Goal: Information Seeking & Learning: Learn about a topic

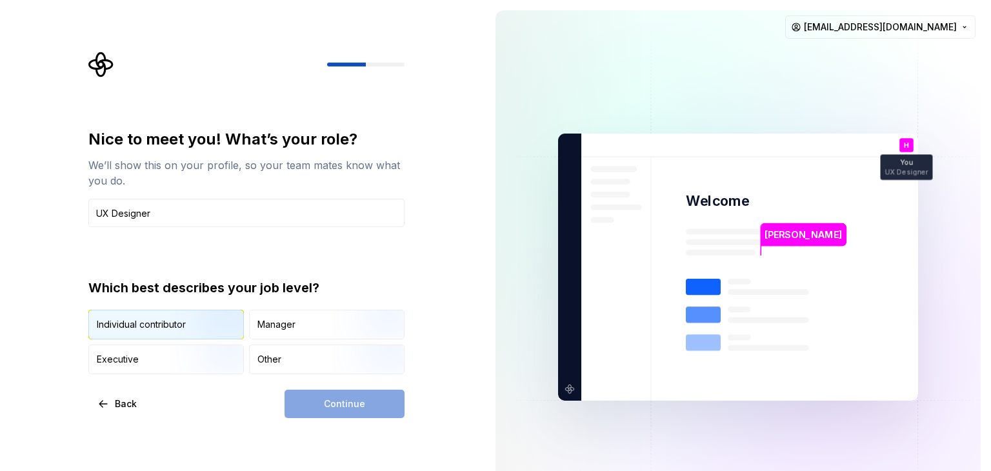
type input "UX Designer"
click at [162, 328] on div "Individual contributor" at bounding box center [141, 324] width 89 height 13
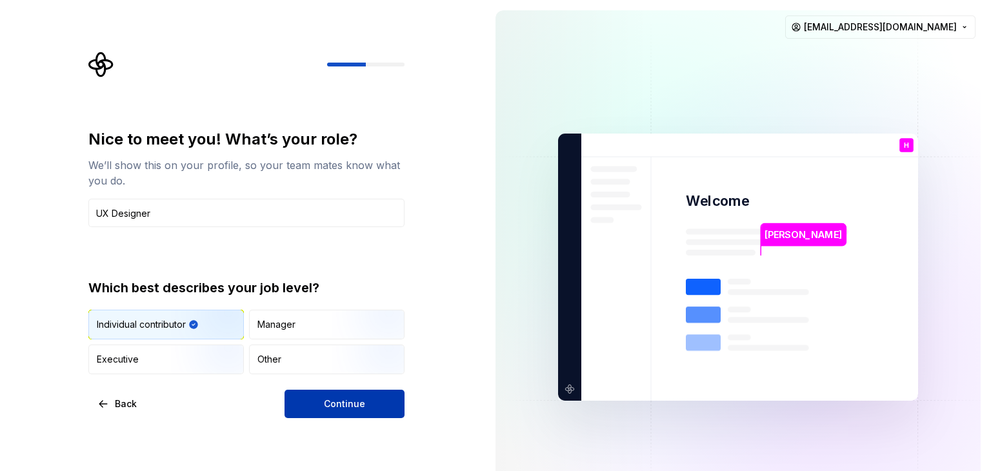
click at [328, 408] on span "Continue" at bounding box center [344, 403] width 41 height 13
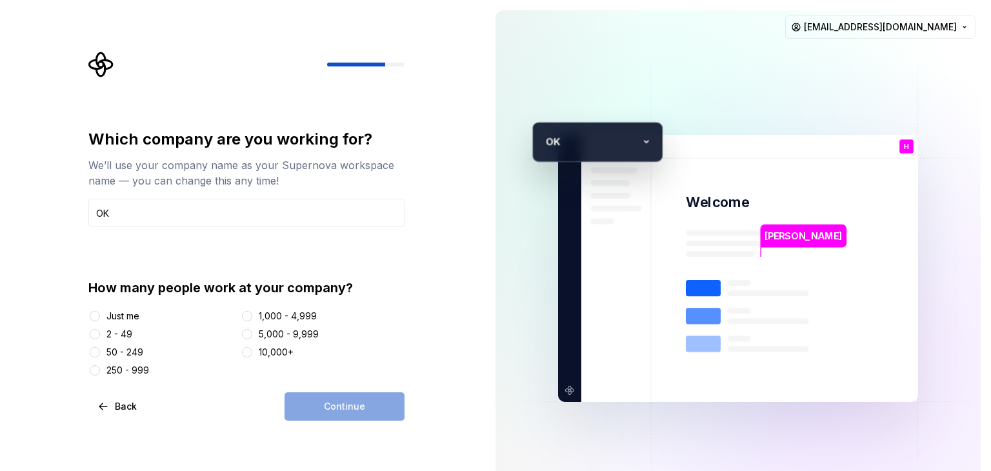
type input "OK"
click at [119, 355] on div "50 - 249" at bounding box center [124, 352] width 37 height 13
click at [100, 355] on button "50 - 249" at bounding box center [95, 352] width 10 height 10
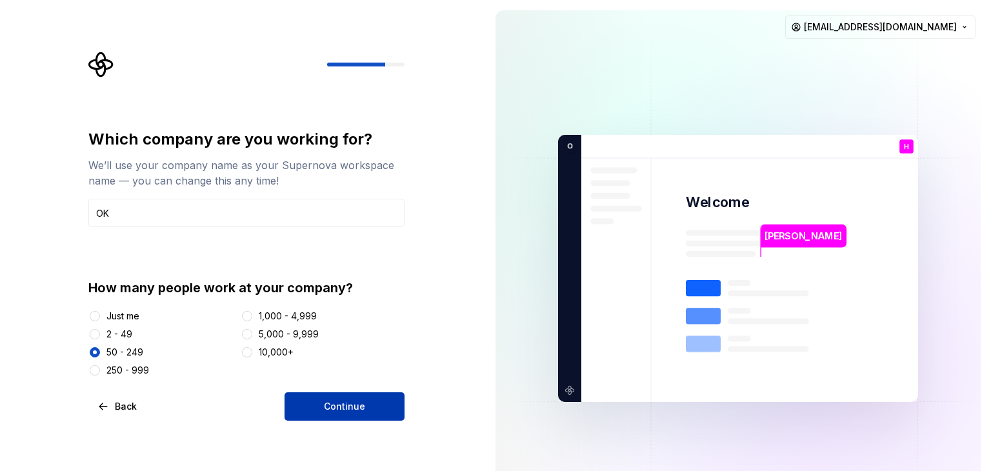
click at [361, 400] on span "Continue" at bounding box center [344, 406] width 41 height 13
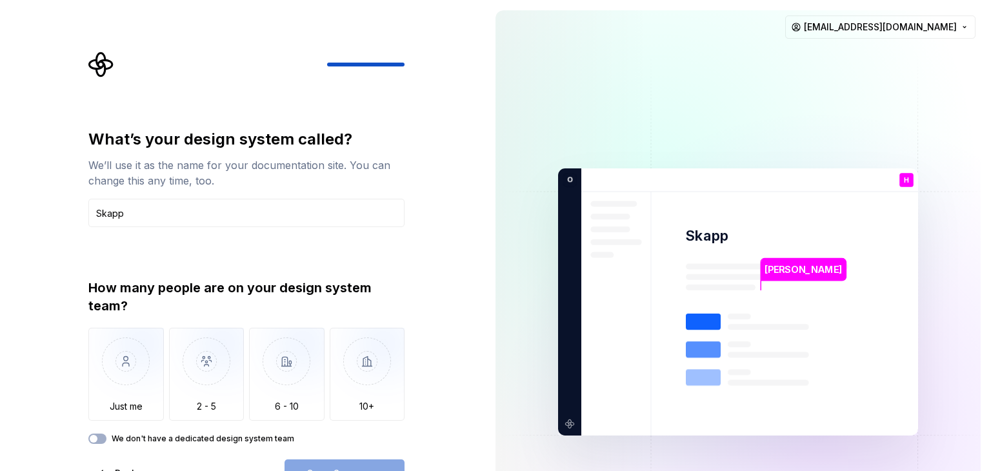
type input "Skapp"
click at [179, 438] on label "We don't have a dedicated design system team" at bounding box center [203, 439] width 183 height 10
click at [106, 438] on button "We don't have a dedicated design system team" at bounding box center [97, 439] width 18 height 10
click at [312, 461] on button "Open Supernova" at bounding box center [345, 473] width 120 height 28
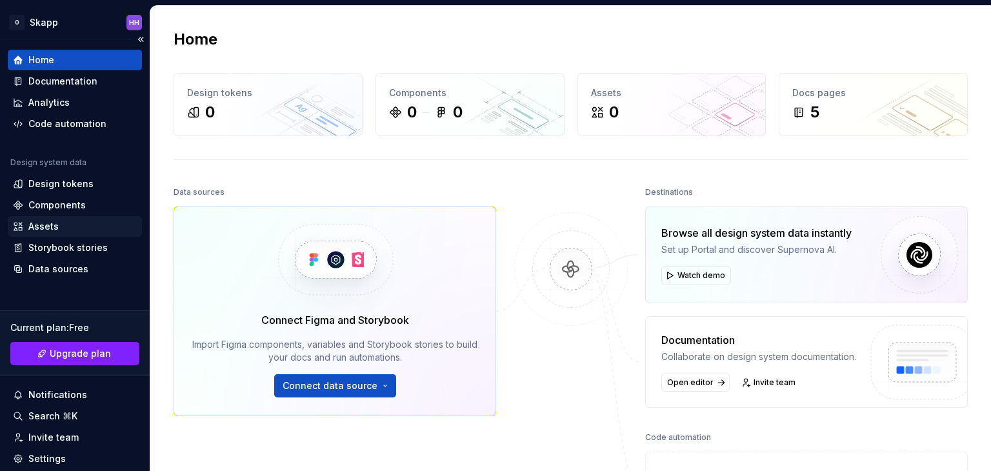
click at [62, 220] on div "Assets" at bounding box center [75, 226] width 124 height 13
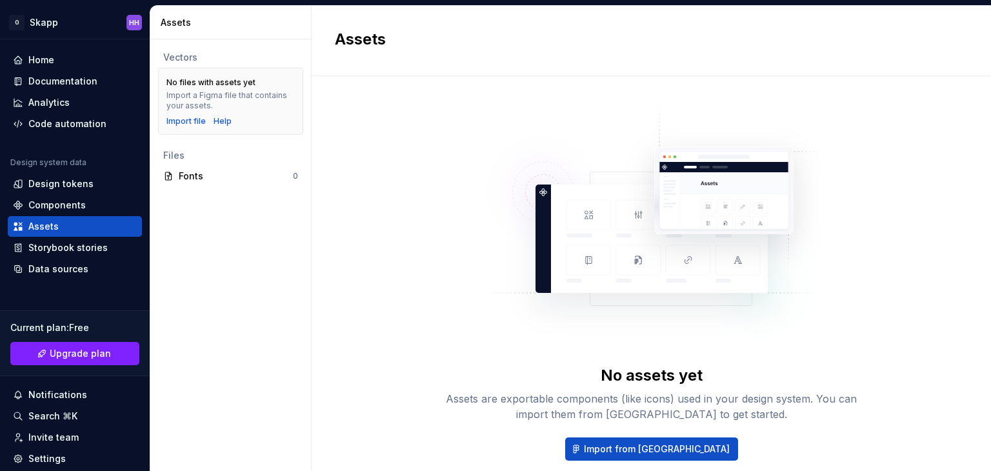
scroll to position [67, 0]
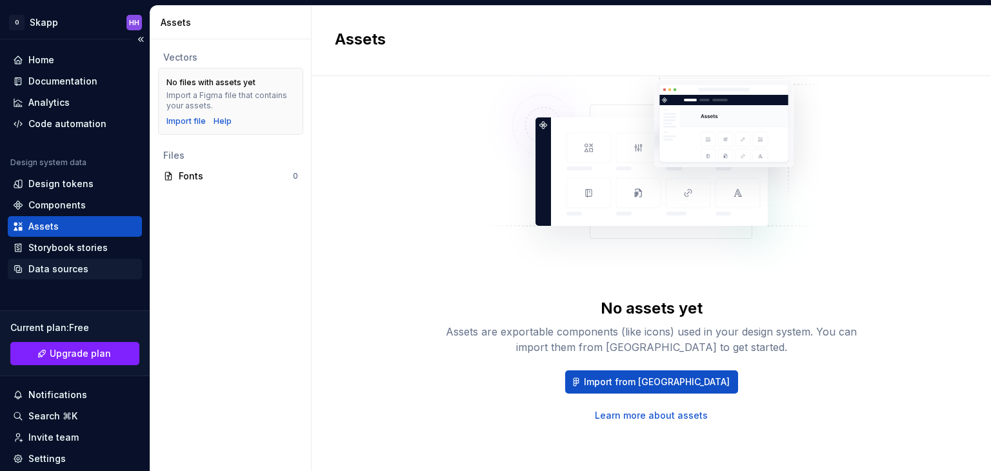
click at [108, 267] on div "Data sources" at bounding box center [75, 269] width 124 height 13
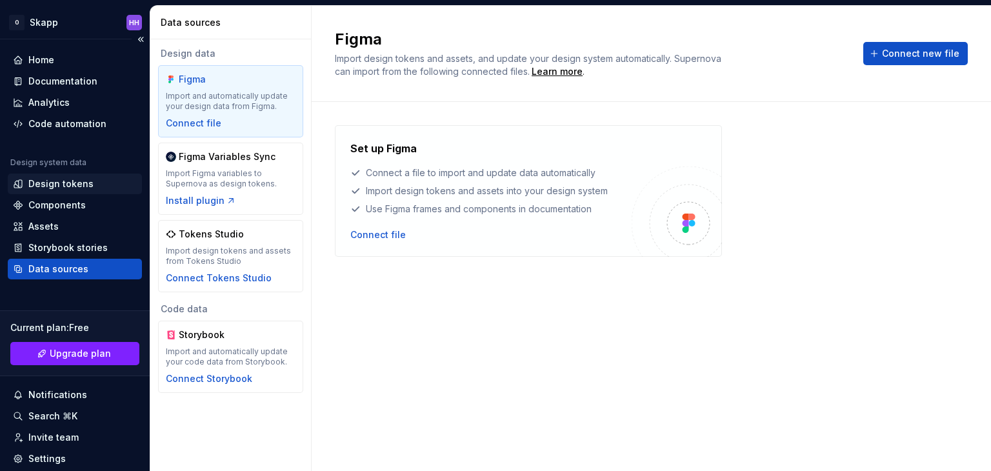
click at [86, 179] on div "Design tokens" at bounding box center [60, 183] width 65 height 13
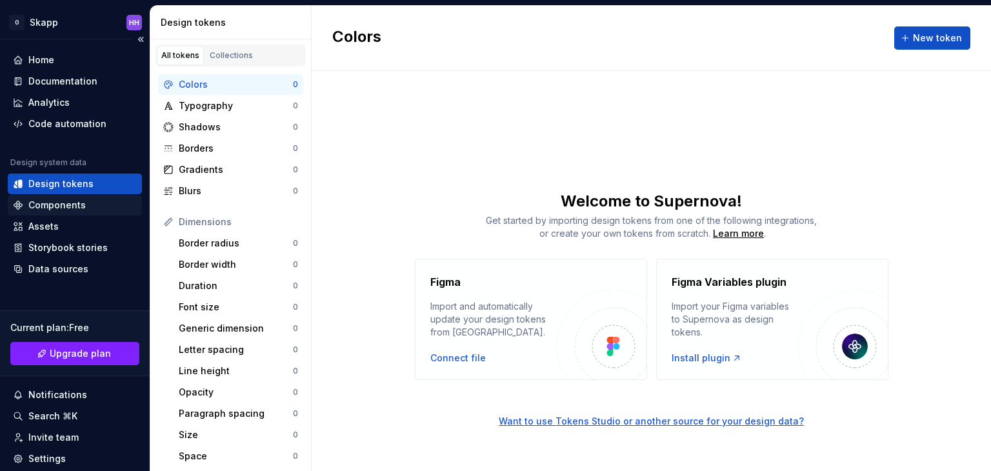
click at [77, 209] on div "Components" at bounding box center [56, 205] width 57 height 13
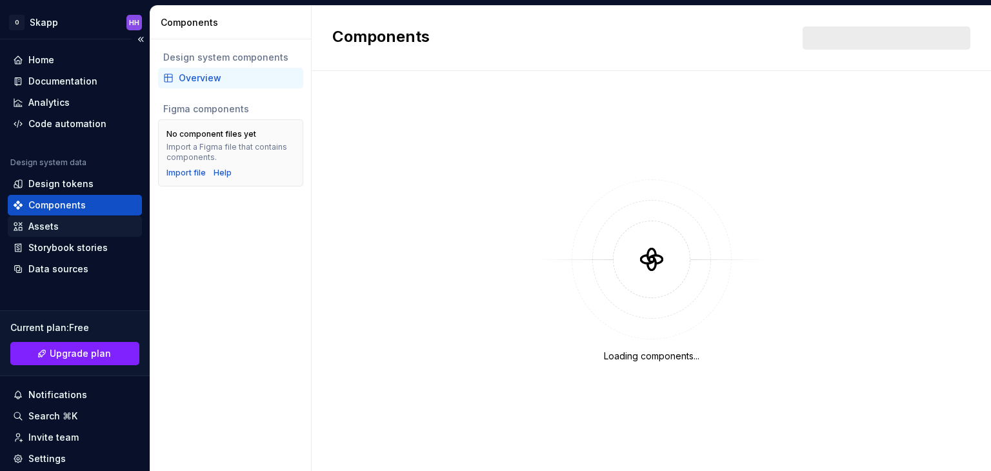
click at [53, 236] on div "Assets" at bounding box center [75, 226] width 134 height 21
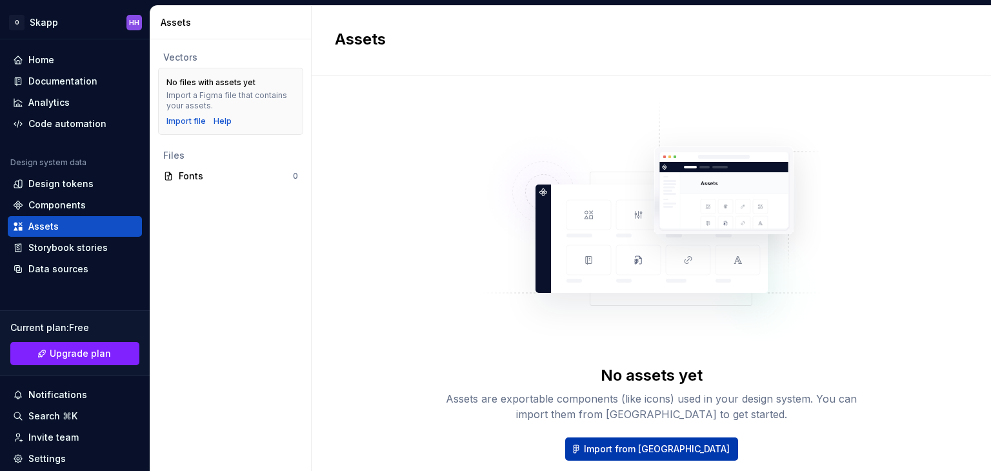
click at [623, 459] on button "Import from [GEOGRAPHIC_DATA]" at bounding box center [651, 448] width 173 height 23
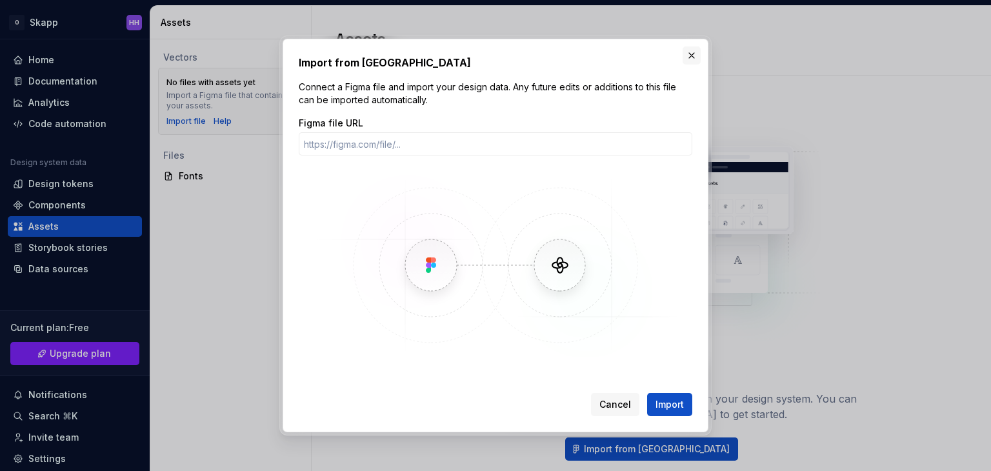
click at [694, 57] on button "button" at bounding box center [692, 55] width 18 height 18
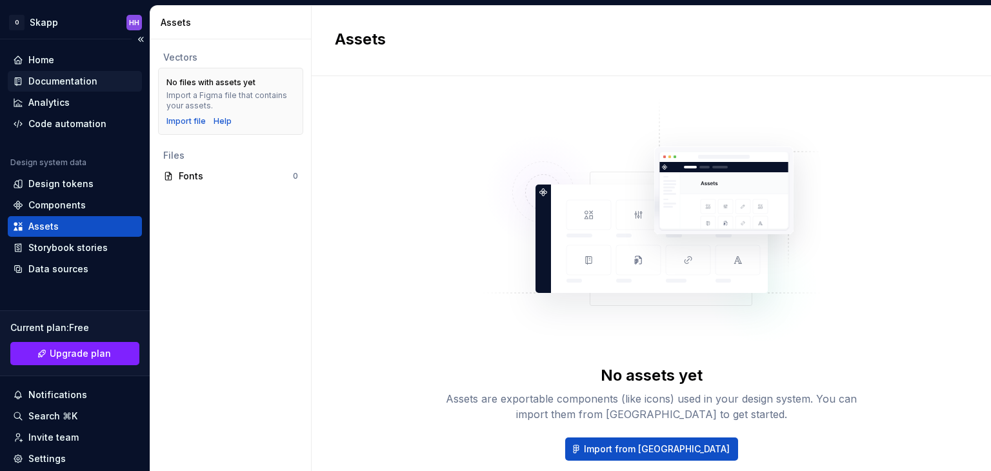
click at [51, 77] on div "Documentation" at bounding box center [62, 81] width 69 height 13
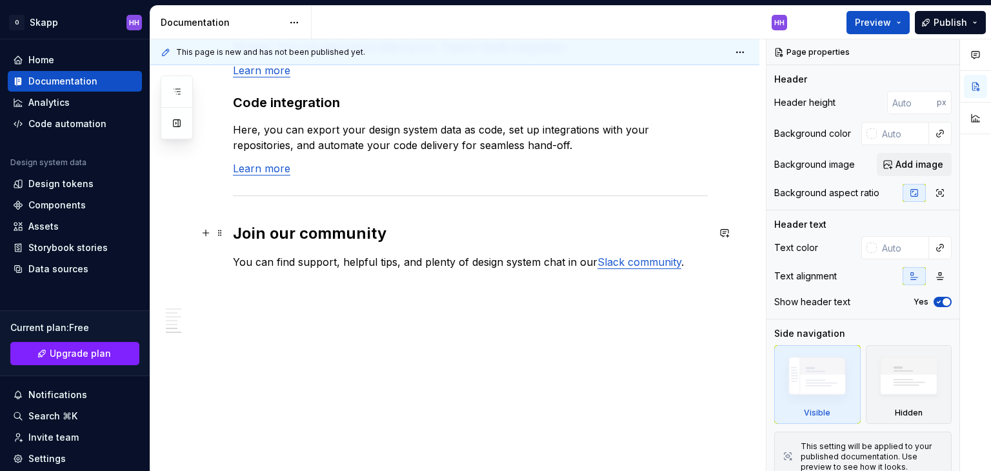
scroll to position [1138, 0]
click at [861, 24] on span "Preview" at bounding box center [873, 22] width 36 height 13
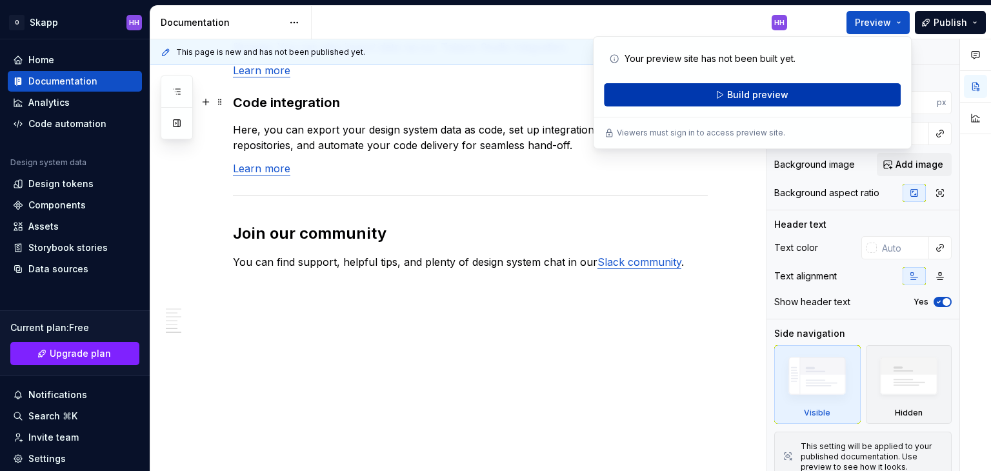
click at [711, 96] on button "Build preview" at bounding box center [752, 94] width 297 height 23
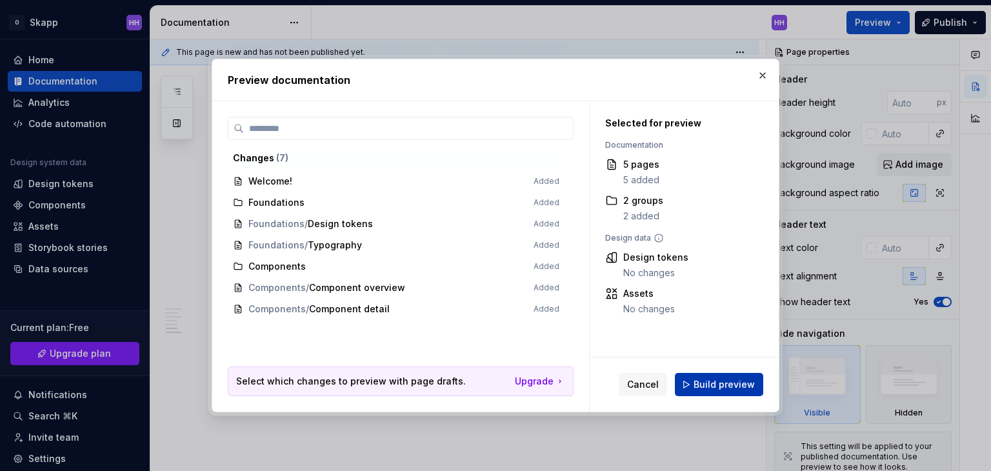
click at [689, 378] on button "Build preview" at bounding box center [719, 384] width 88 height 23
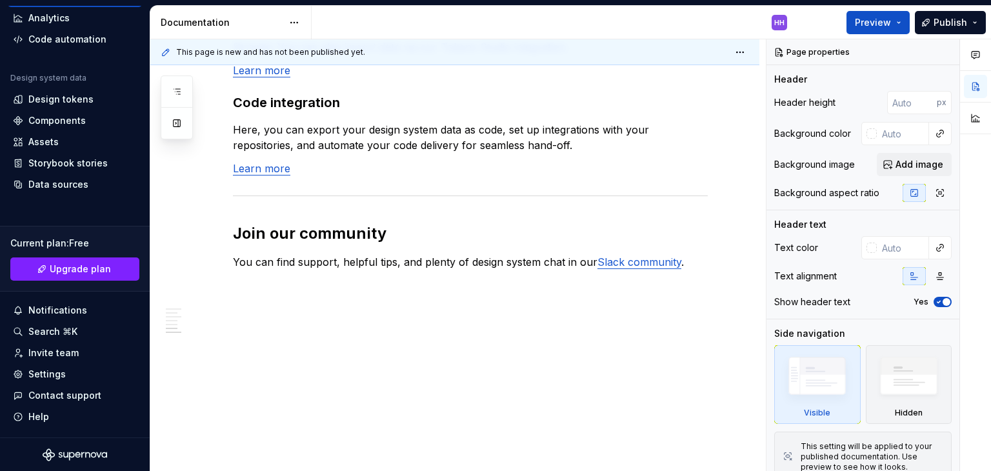
scroll to position [84, 0]
click at [78, 272] on span "Upgrade plan" at bounding box center [80, 269] width 61 height 13
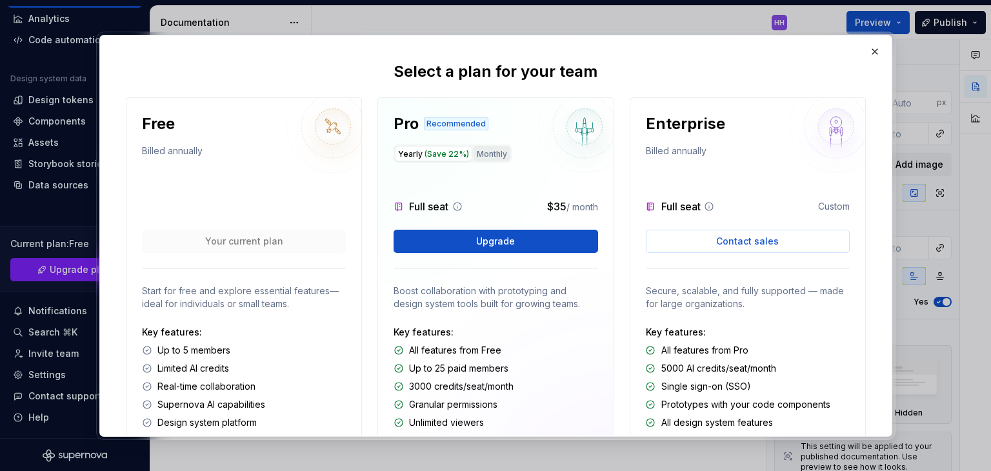
click at [474, 155] on button "Monthly" at bounding box center [492, 153] width 37 height 15
click at [425, 153] on span "(Save 22%)" at bounding box center [447, 154] width 45 height 10
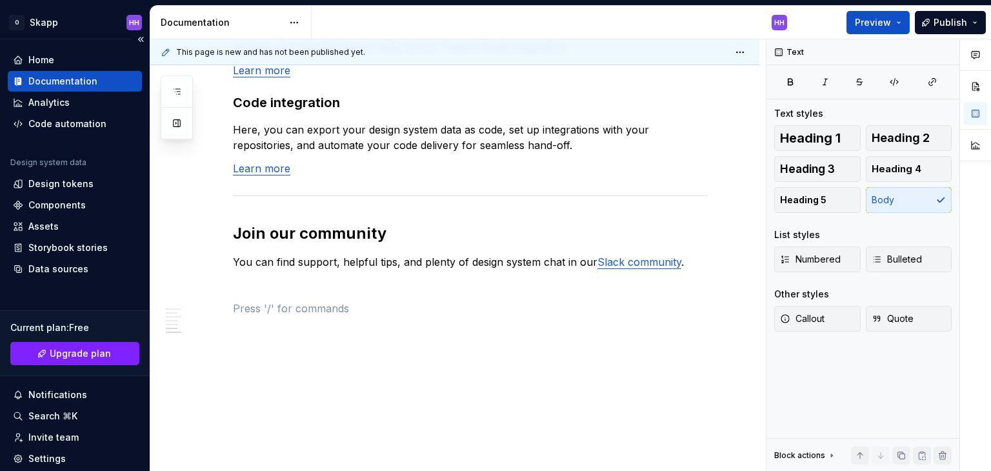
scroll to position [0, 0]
click at [132, 40] on button "Collapse sidebar" at bounding box center [141, 39] width 18 height 18
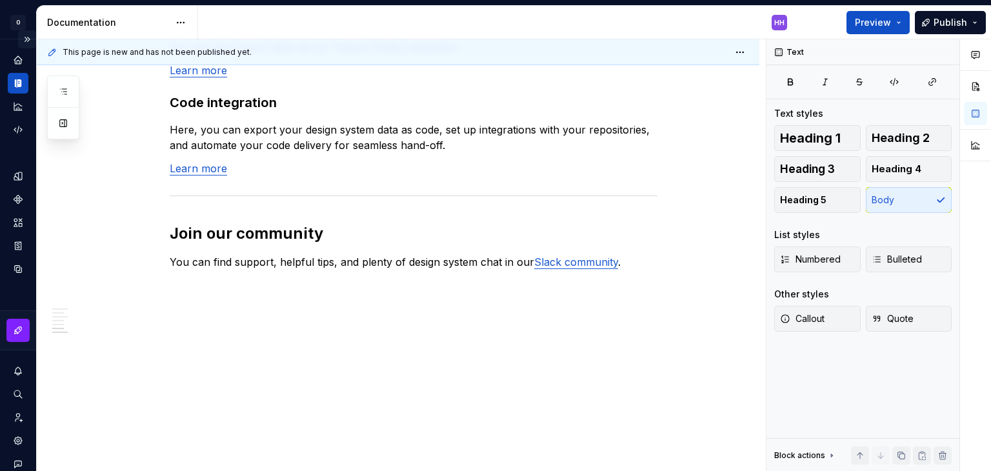
scroll to position [1123, 0]
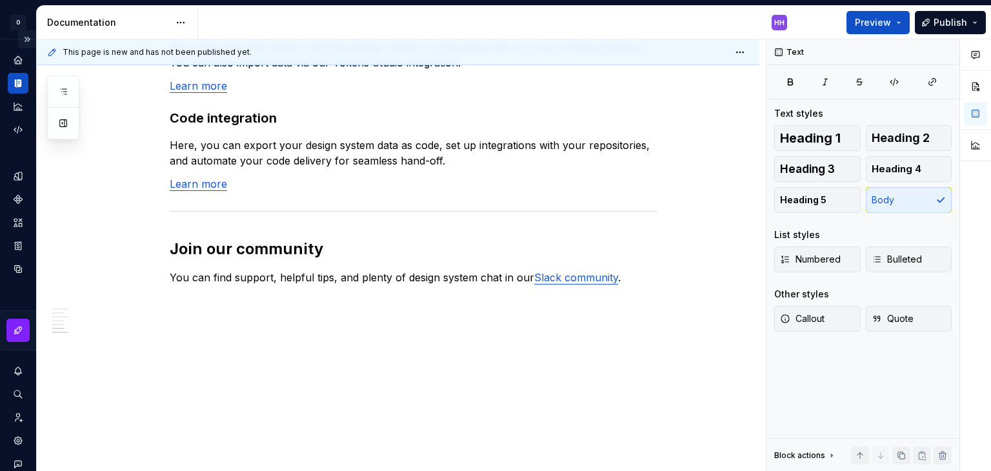
click at [19, 37] on button "Expand sidebar" at bounding box center [27, 39] width 18 height 18
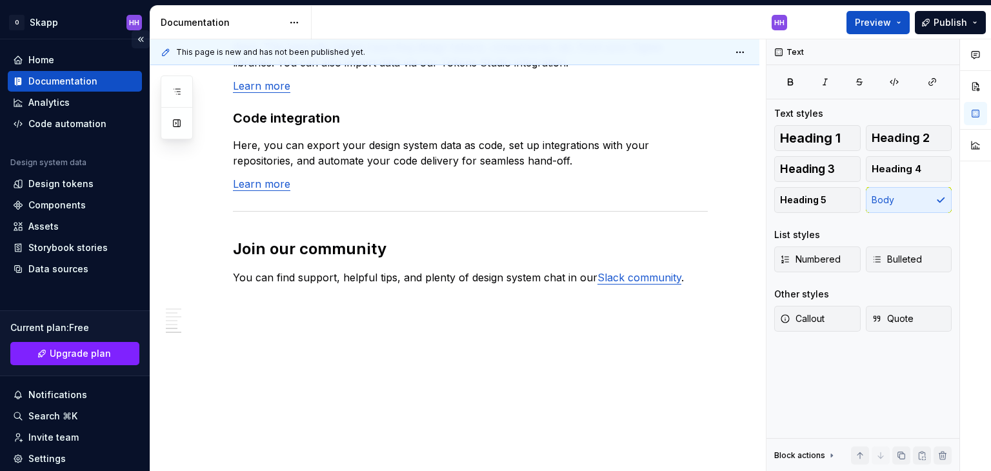
scroll to position [1138, 0]
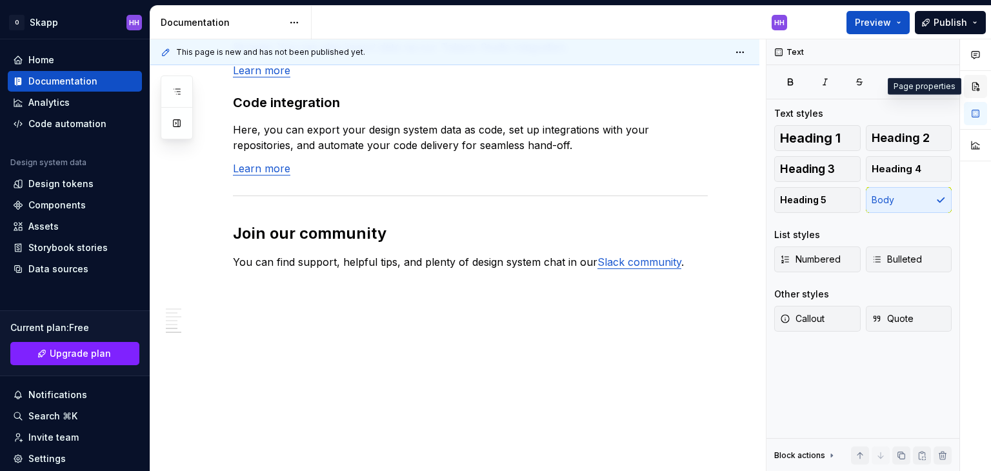
click at [976, 87] on button "button" at bounding box center [975, 86] width 23 height 23
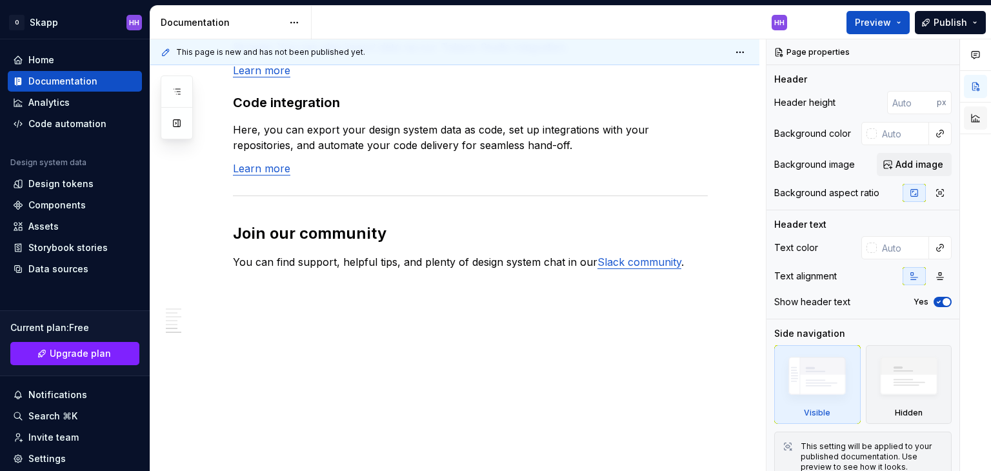
click at [977, 121] on button "button" at bounding box center [975, 117] width 23 height 23
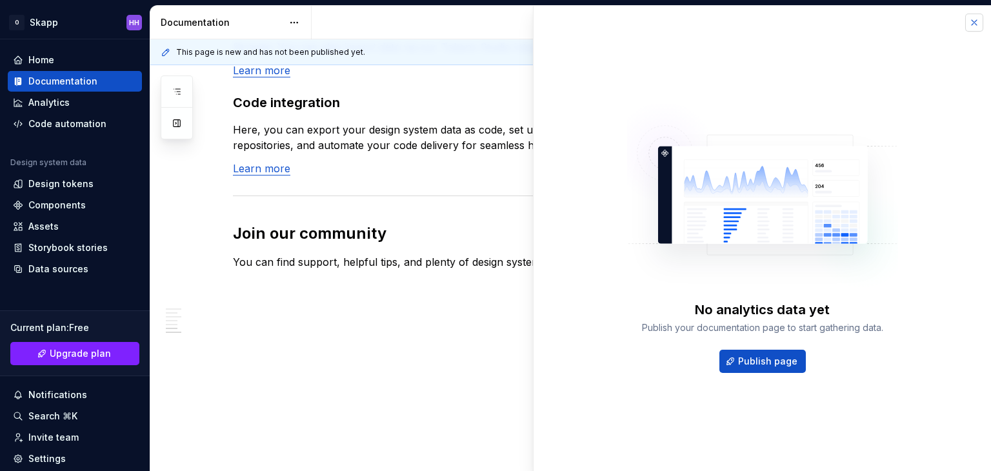
click at [978, 24] on button "button" at bounding box center [974, 23] width 18 height 18
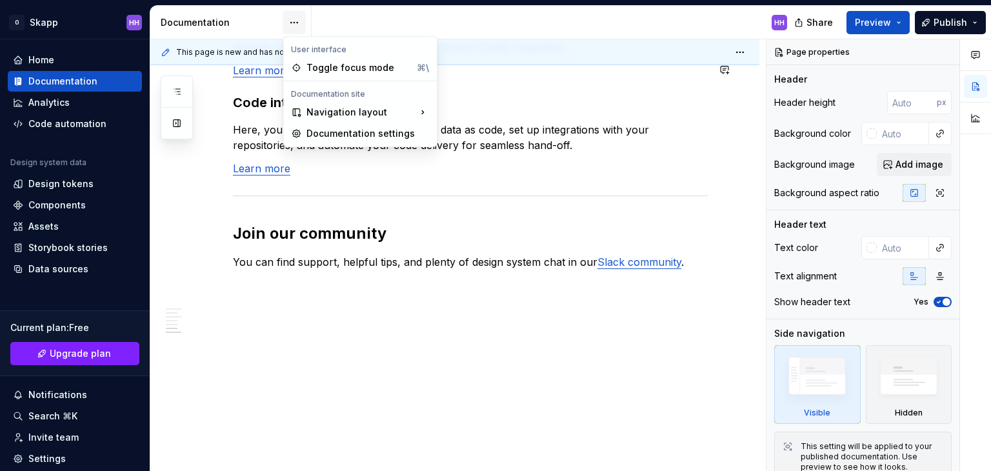
click at [301, 18] on html "O Skapp HH Home Documentation Analytics Code automation Design system data Desi…" at bounding box center [495, 235] width 991 height 471
click at [306, 72] on div "Toggle focus mode" at bounding box center [358, 67] width 105 height 13
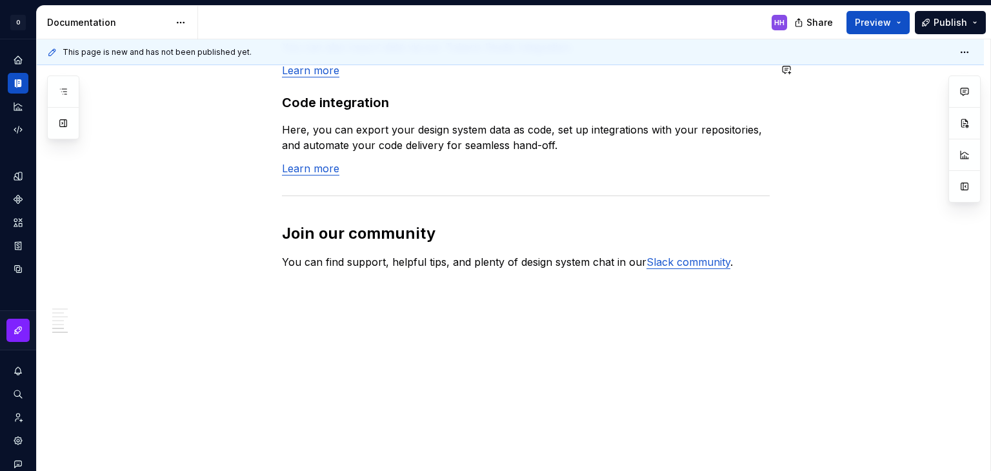
scroll to position [1123, 0]
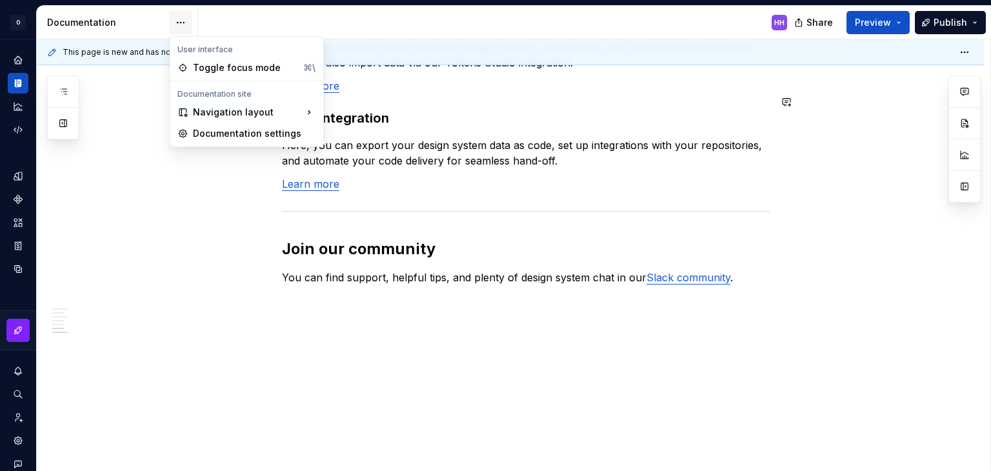
click at [185, 21] on html "O Skapp HH Design system data Documentation HH Share Preview Publish Pages Add …" at bounding box center [495, 235] width 991 height 471
click at [212, 68] on div "Toggle focus mode" at bounding box center [245, 67] width 105 height 13
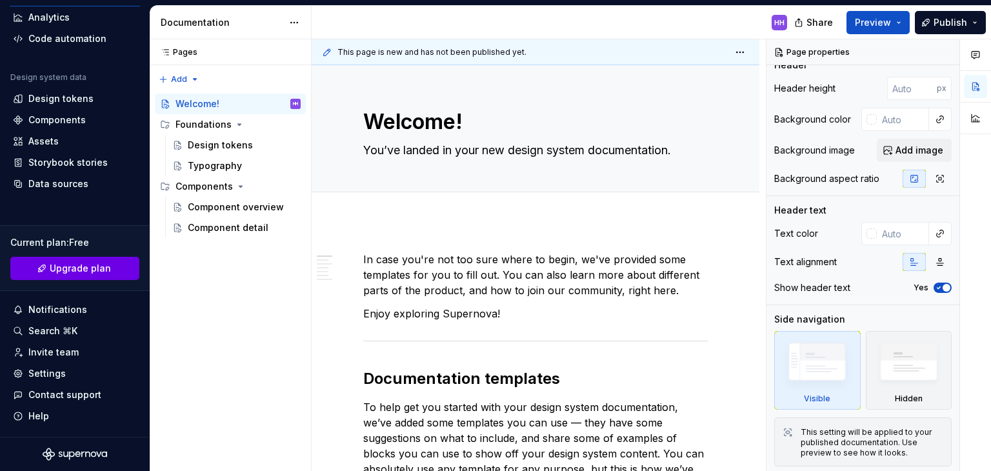
scroll to position [85, 0]
click at [57, 272] on span "Upgrade plan" at bounding box center [80, 268] width 61 height 13
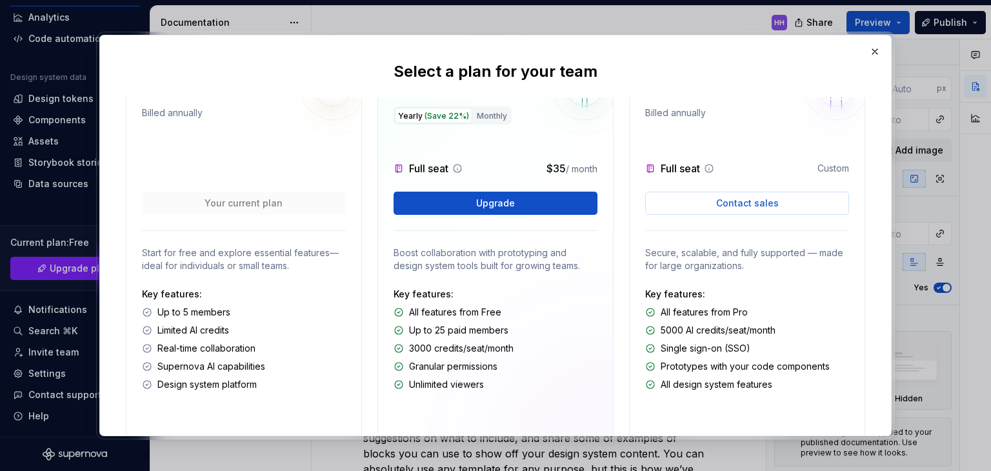
scroll to position [39, 0]
click at [497, 115] on button "Monthly" at bounding box center [492, 114] width 37 height 15
click at [429, 115] on span "(Save 22%)" at bounding box center [447, 115] width 45 height 10
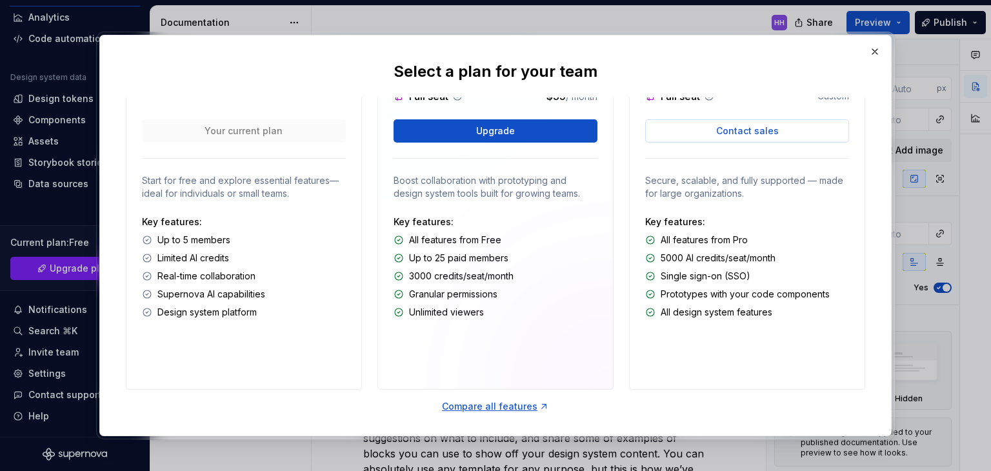
scroll to position [110, 0]
click at [508, 401] on div "Compare all features" at bounding box center [495, 407] width 107 height 13
click at [872, 55] on button "button" at bounding box center [875, 52] width 18 height 18
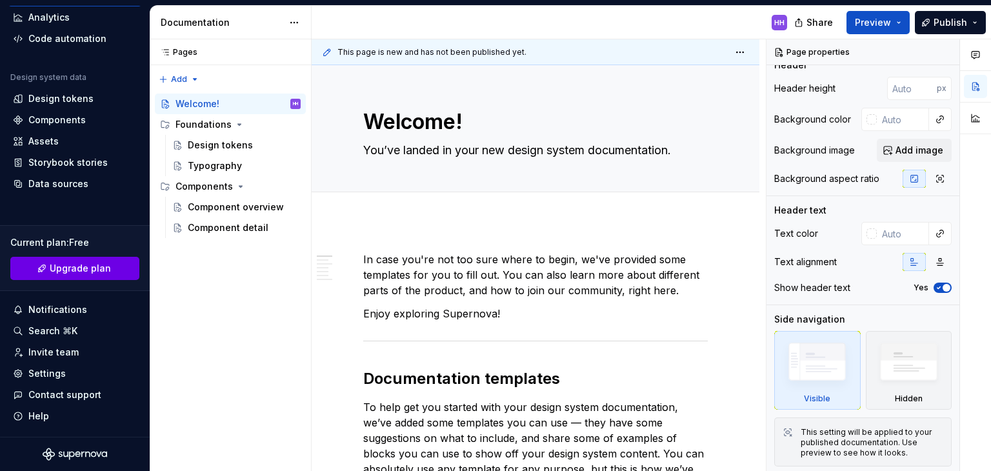
scroll to position [0, 0]
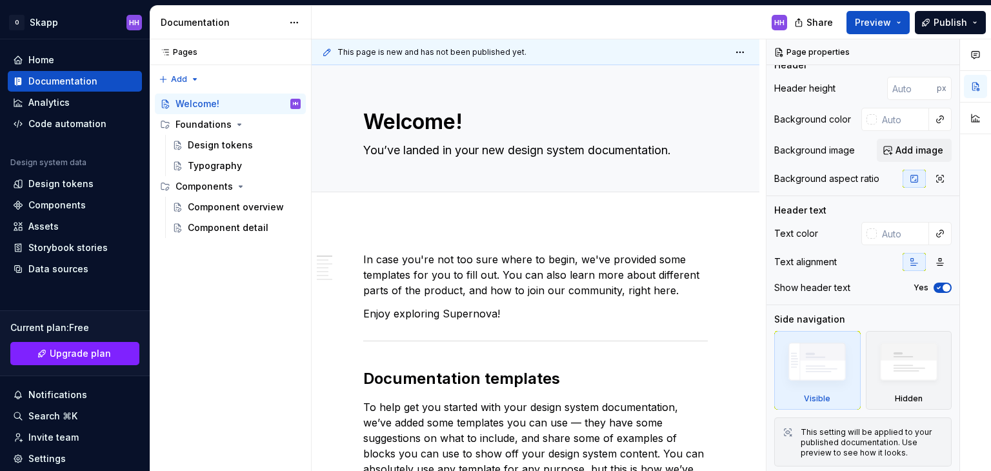
click at [880, 37] on div "Share Preview Publish" at bounding box center [895, 22] width 194 height 33
click at [903, 19] on button "Preview" at bounding box center [878, 22] width 63 height 23
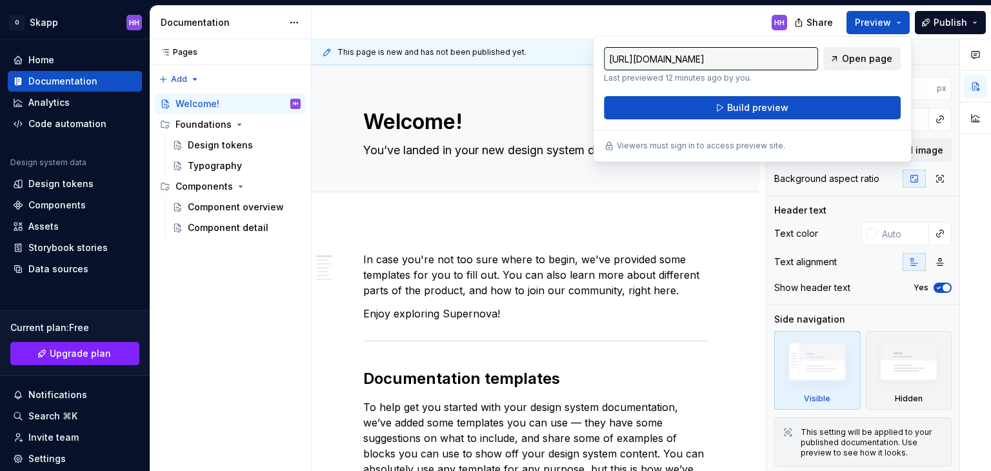
click at [844, 63] on link "Open page" at bounding box center [861, 58] width 77 height 23
type textarea "*"
